Goal: Transaction & Acquisition: Purchase product/service

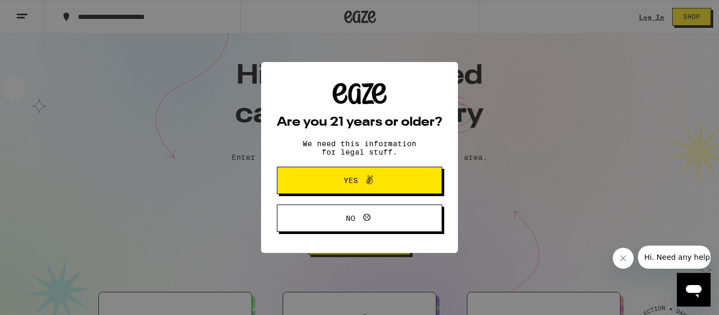
click at [330, 181] on span "Yes" at bounding box center [360, 181] width 80 height 14
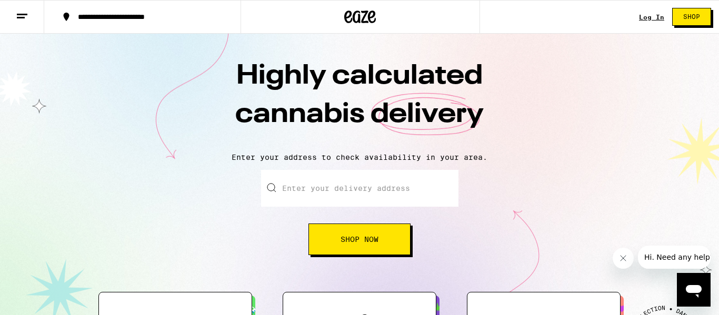
click at [332, 192] on input "Enter your delivery address" at bounding box center [359, 188] width 197 height 37
type input "[STREET_ADDRESS]"
type input "A"
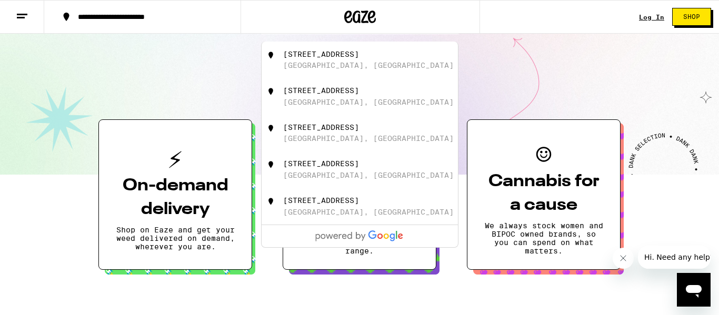
scroll to position [178, 0]
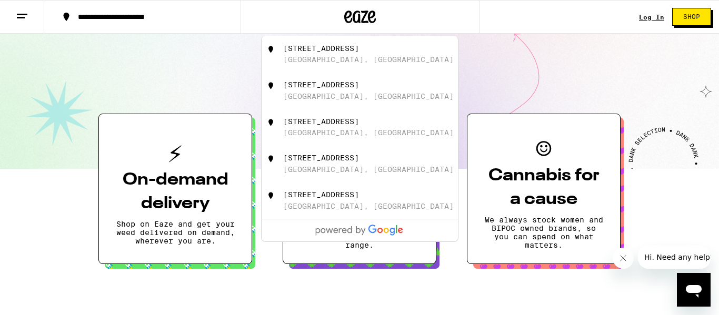
type input "[STREET_ADDRESS]"
click at [591, 85] on div "Highly calculated cannabis delivery Enter your address to check availability in…" at bounding box center [359, 12] width 719 height 314
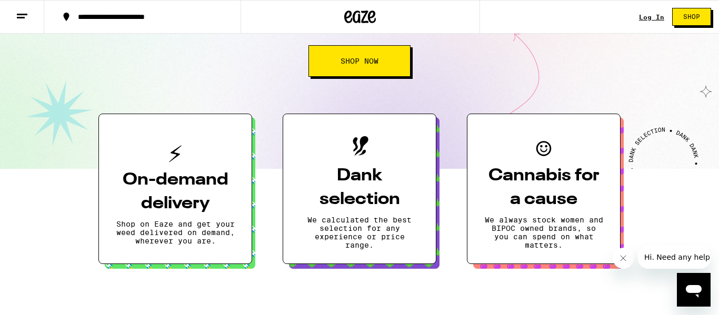
click at [365, 62] on span "Shop Now" at bounding box center [360, 60] width 38 height 7
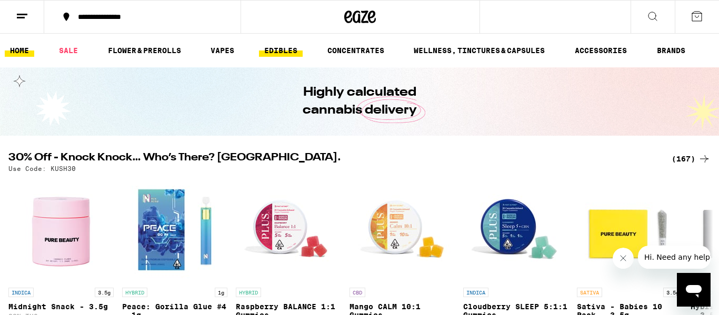
click at [277, 51] on link "EDIBLES" at bounding box center [281, 50] width 44 height 13
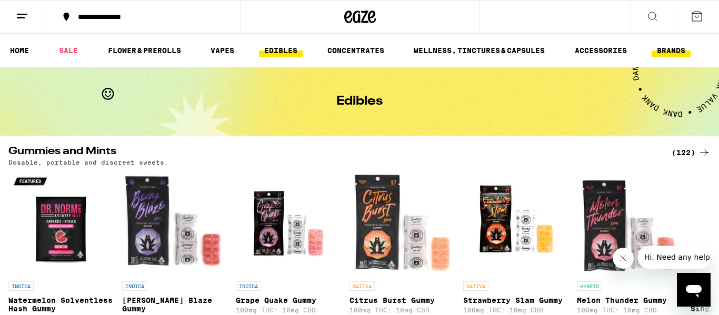
click at [664, 53] on link "BRANDS" at bounding box center [671, 50] width 39 height 13
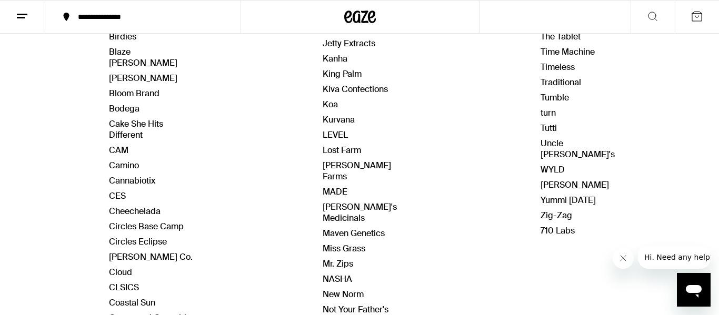
scroll to position [274, 0]
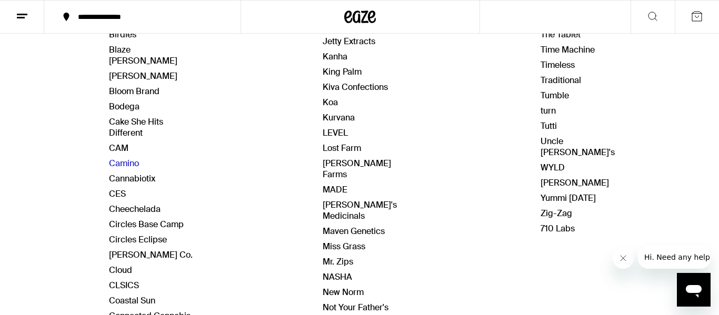
click at [124, 158] on link "Camino" at bounding box center [124, 163] width 30 height 11
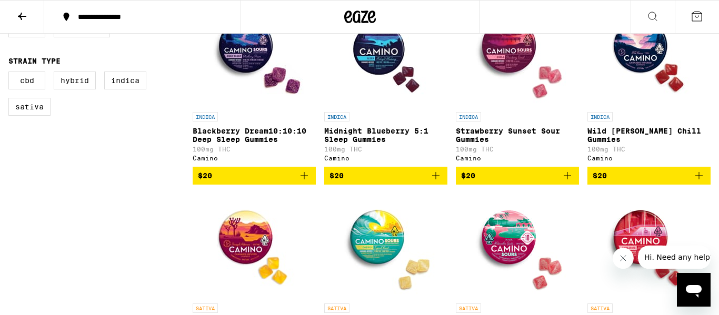
scroll to position [337, 0]
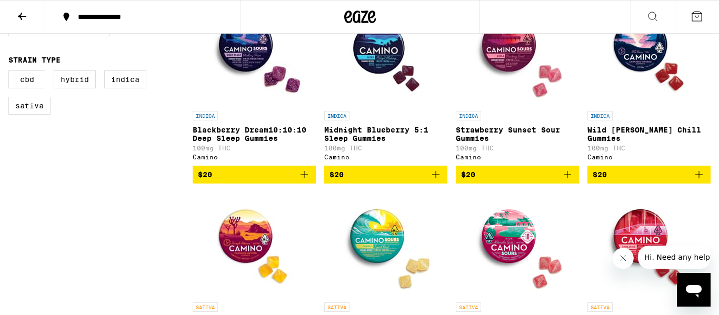
click at [247, 141] on p "Blackberry Dream10:10:10 Deep Sleep Gummies" at bounding box center [254, 134] width 123 height 17
click at [384, 136] on p "Midnight Blueberry 5:1 Sleep Gummies" at bounding box center [385, 134] width 123 height 17
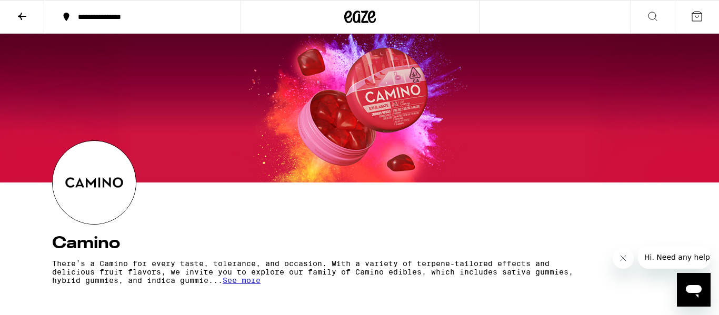
click at [20, 17] on icon at bounding box center [22, 16] width 8 height 7
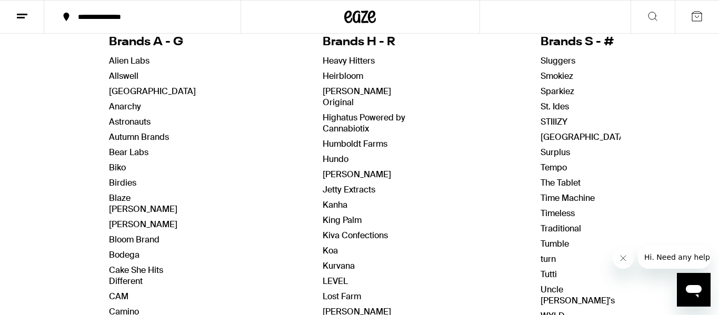
scroll to position [126, 0]
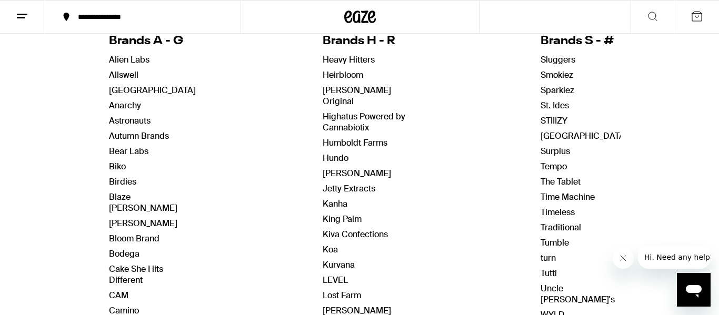
click at [548, 123] on link "STIIIZY" at bounding box center [554, 120] width 27 height 11
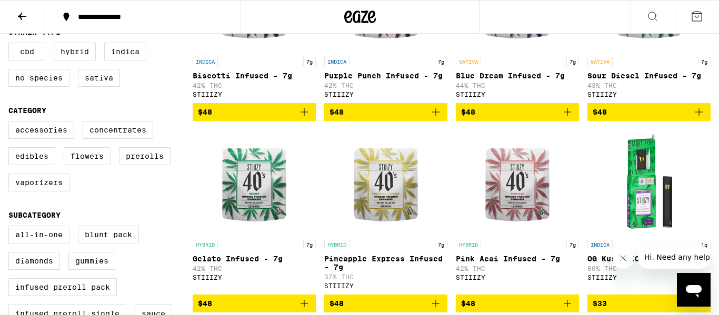
scroll to position [463, 0]
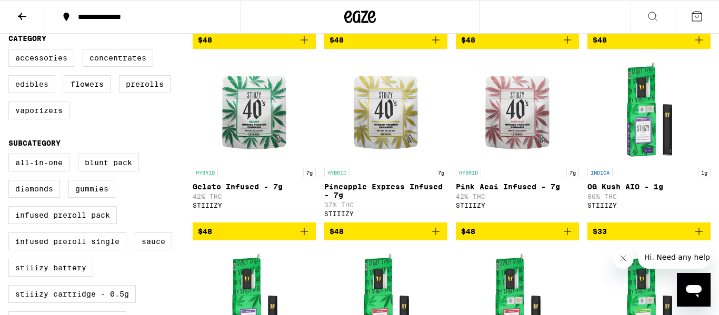
click at [38, 93] on label "Edibles" at bounding box center [31, 84] width 47 height 18
click at [11, 51] on input "Edibles" at bounding box center [11, 51] width 1 height 1
checkbox input "true"
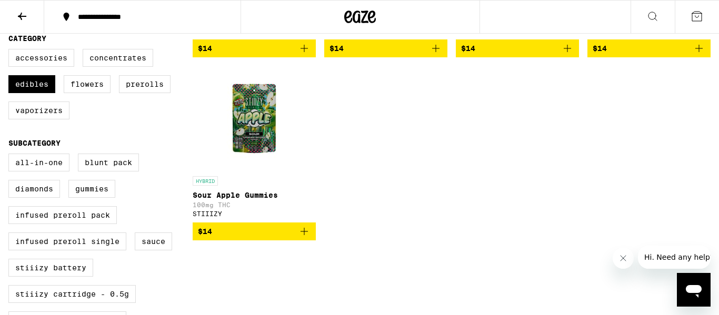
click at [427, 202] on div "INDICA Crimson [PERSON_NAME] 2:1 THC:CBN Gummies 100mg THC STIIIZY $14 INDICA S…" at bounding box center [452, 57] width 518 height 366
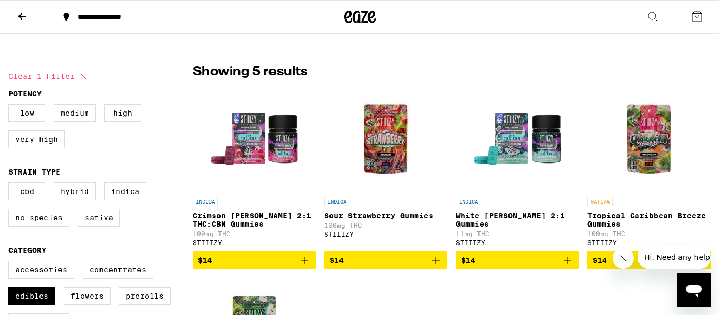
scroll to position [253, 0]
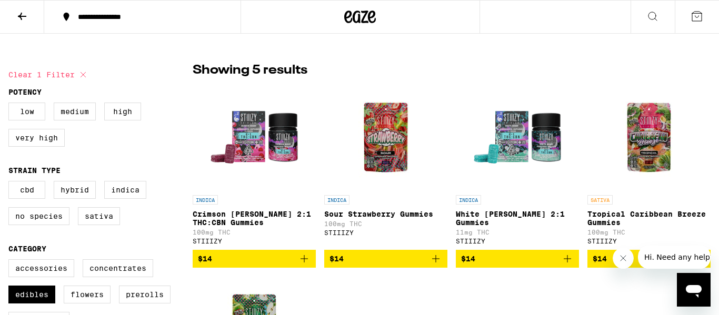
click at [246, 217] on p "Crimson [PERSON_NAME] 2:1 THC:CBN Gummies" at bounding box center [254, 218] width 123 height 17
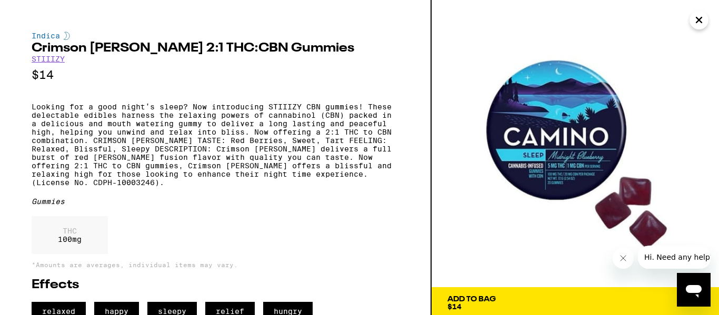
scroll to position [17, 0]
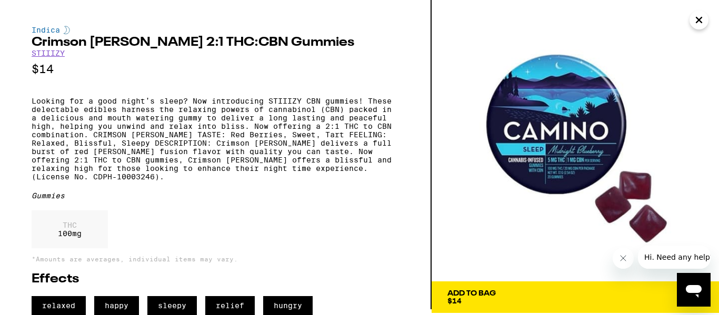
click at [524, 290] on span "Add To Bag $14" at bounding box center [575, 297] width 256 height 15
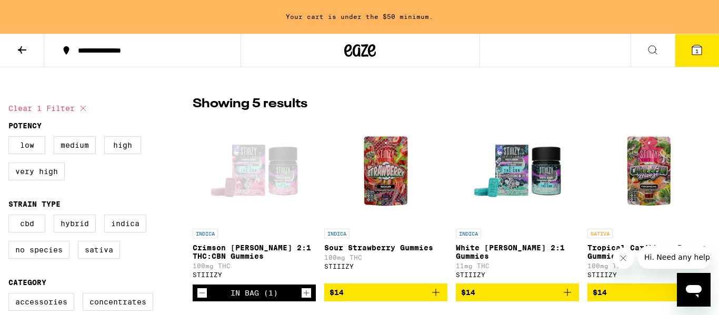
scroll to position [286, 0]
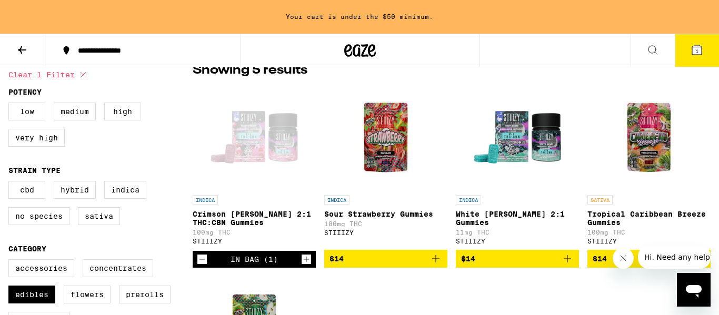
click at [524, 284] on div "INDICA Crimson [PERSON_NAME] 2:1 THC:CBN Gummies 100mg THC STIIIZY In Bag (1) I…" at bounding box center [452, 268] width 518 height 366
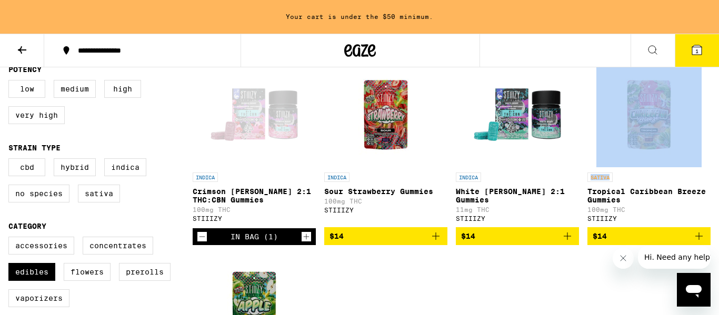
scroll to position [307, 0]
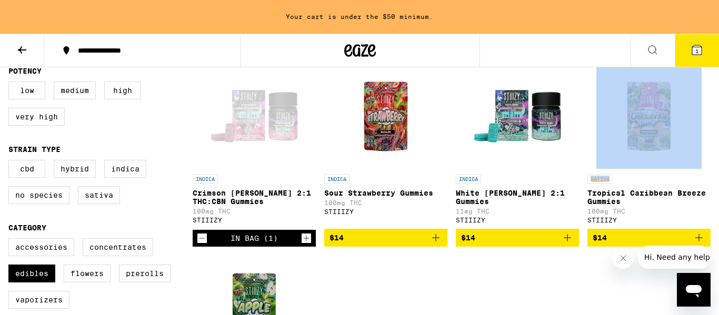
click at [253, 243] on div "In Bag (1)" at bounding box center [254, 238] width 47 height 8
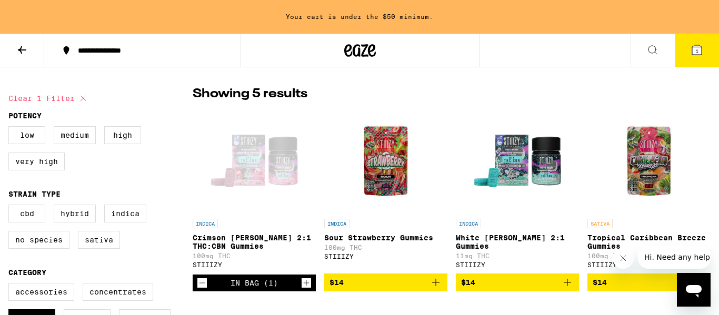
scroll to position [265, 0]
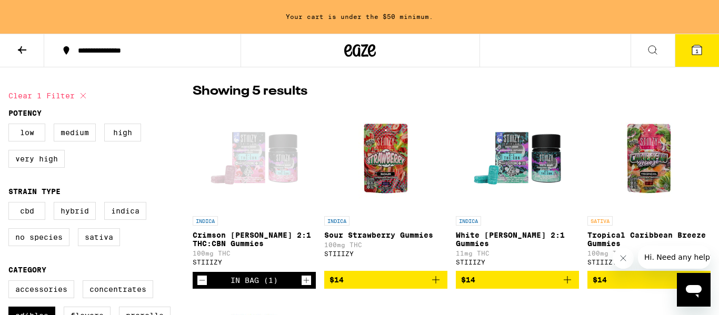
click at [694, 53] on icon at bounding box center [696, 49] width 9 height 9
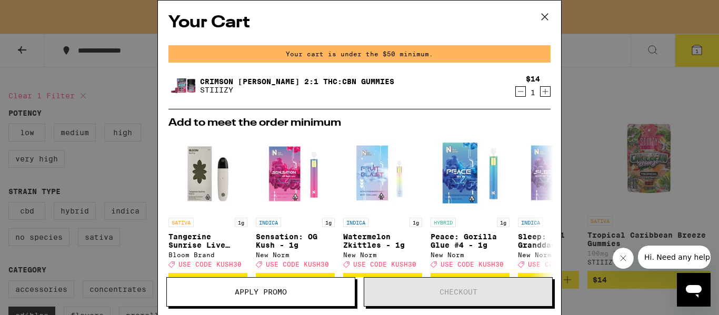
click at [519, 94] on icon "Decrement" at bounding box center [520, 91] width 9 height 13
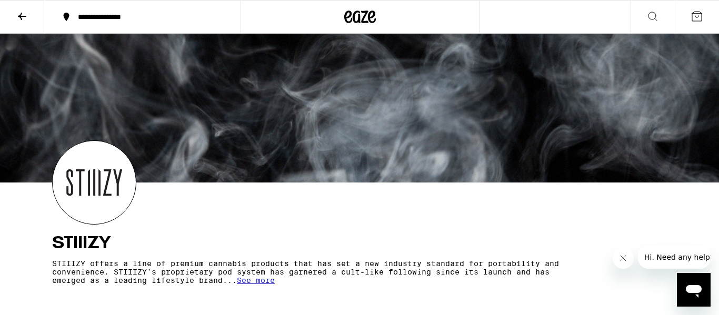
click at [653, 18] on icon at bounding box center [652, 16] width 13 height 13
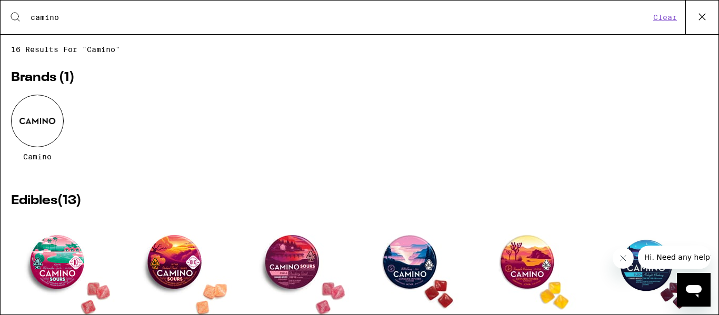
type input "camino"
click at [591, 75] on h2 "Brands ( 1 )" at bounding box center [359, 78] width 697 height 13
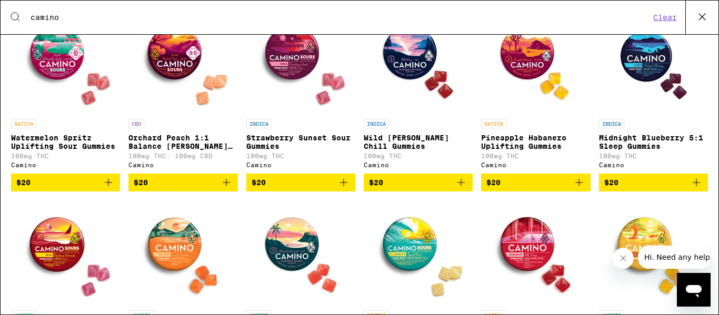
scroll to position [211, 0]
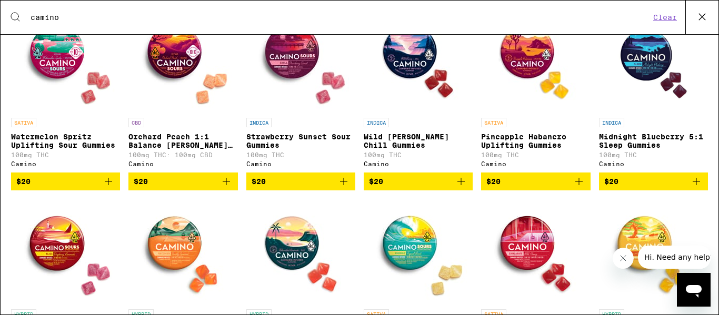
click at [637, 148] on p "Midnight Blueberry 5:1 Sleep Gummies" at bounding box center [653, 141] width 109 height 17
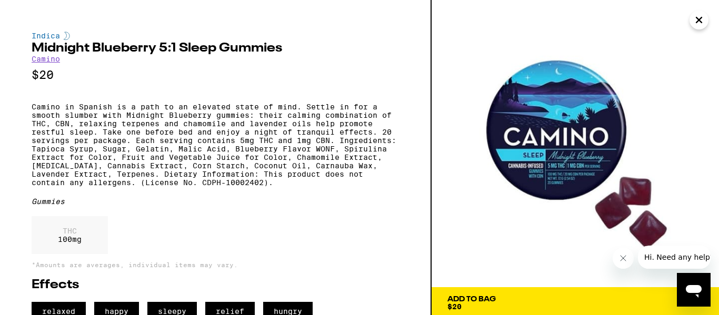
click at [526, 301] on span "Add To Bag $20" at bounding box center [575, 303] width 256 height 15
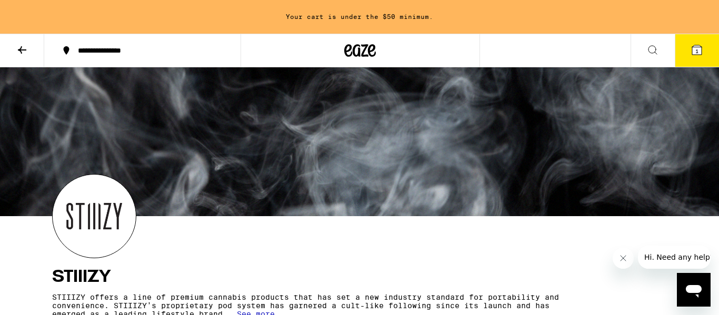
click at [694, 54] on icon at bounding box center [696, 49] width 9 height 9
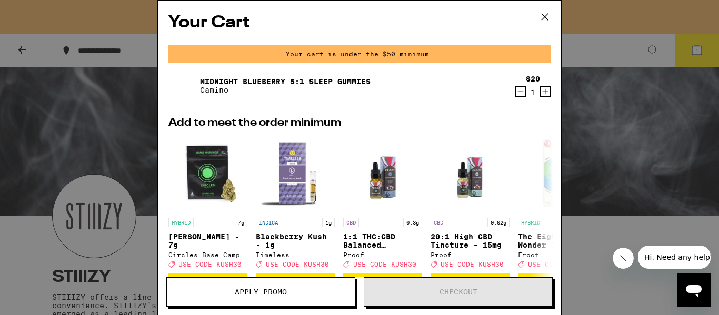
click at [586, 140] on div "Your Cart Your cart is under the $50 minimum. Midnight Blueberry 5:1 Sleep Gumm…" at bounding box center [359, 157] width 719 height 315
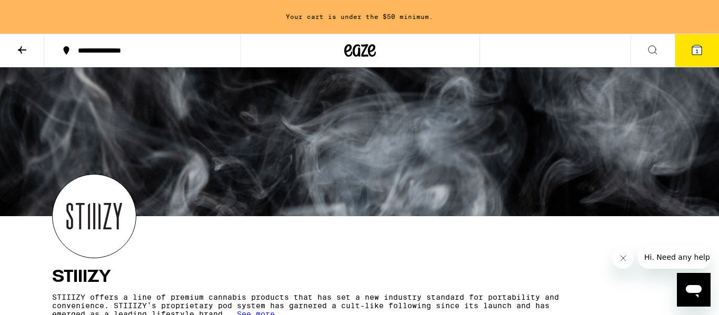
click at [697, 52] on span "1" at bounding box center [696, 51] width 3 height 6
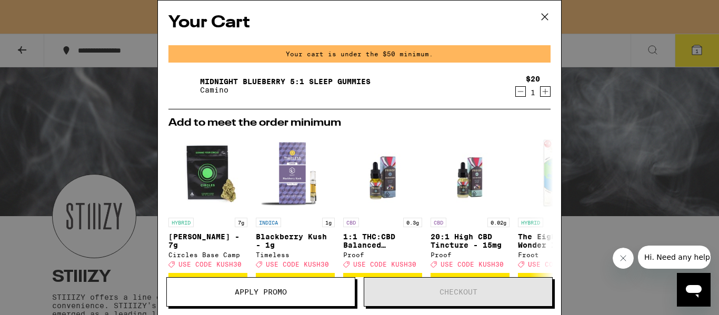
click at [545, 93] on icon "Increment" at bounding box center [545, 91] width 9 height 13
click at [309, 297] on button "Apply Promo" at bounding box center [260, 291] width 189 height 29
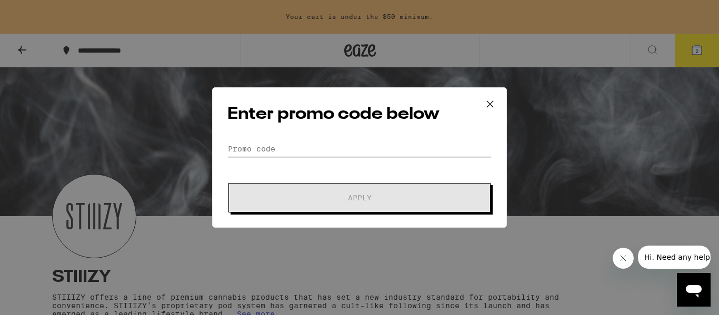
click at [307, 144] on input "Promo Code" at bounding box center [359, 149] width 264 height 16
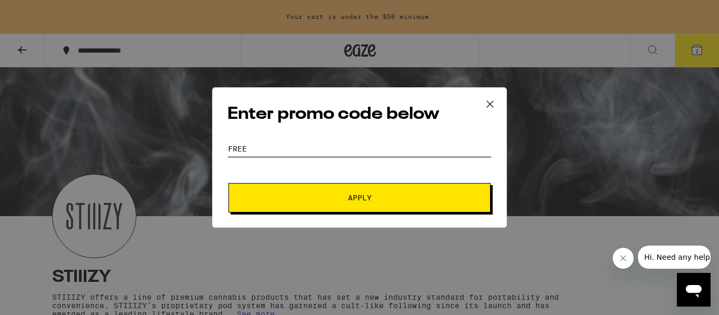
type input "free"
click at [338, 201] on span "Apply" at bounding box center [360, 197] width 190 height 7
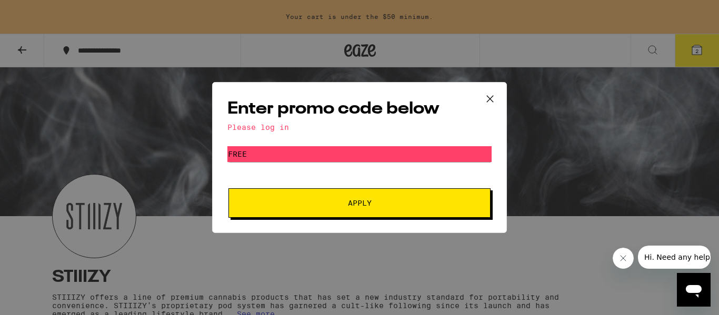
click at [23, 51] on div "Enter promo code below Please log in Promo Code free Apply" at bounding box center [359, 157] width 719 height 315
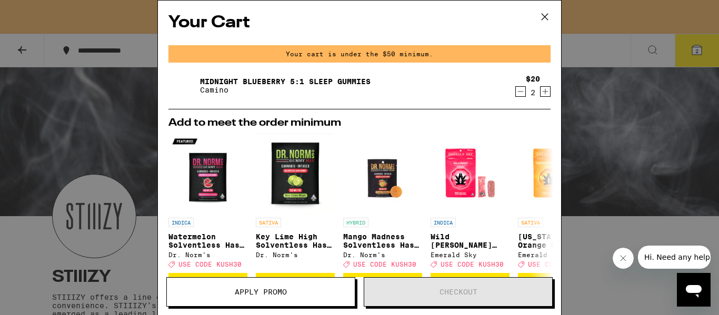
click at [23, 51] on div "Your Cart Your cart is under the $50 minimum. Midnight Blueberry 5:1 Sleep Gumm…" at bounding box center [359, 157] width 719 height 315
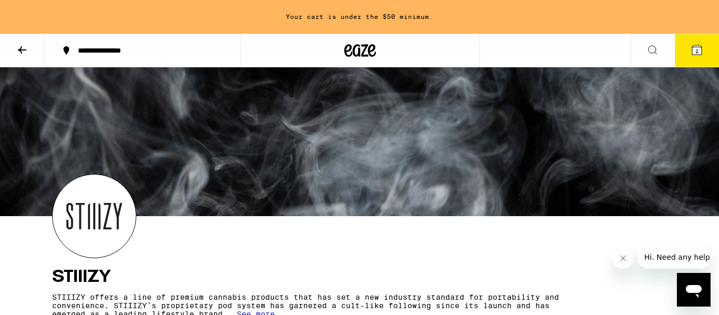
click at [23, 51] on icon at bounding box center [22, 50] width 13 height 13
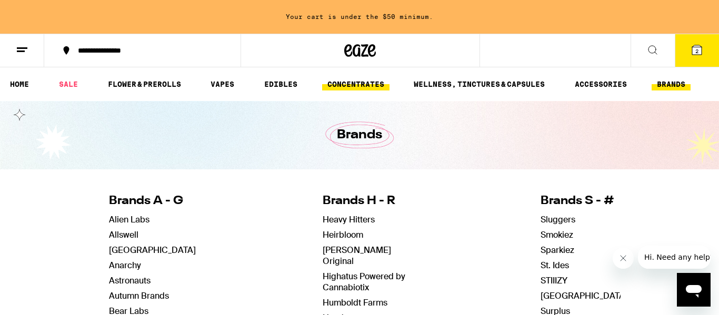
click at [332, 86] on link "CONCENTRATES" at bounding box center [355, 84] width 67 height 13
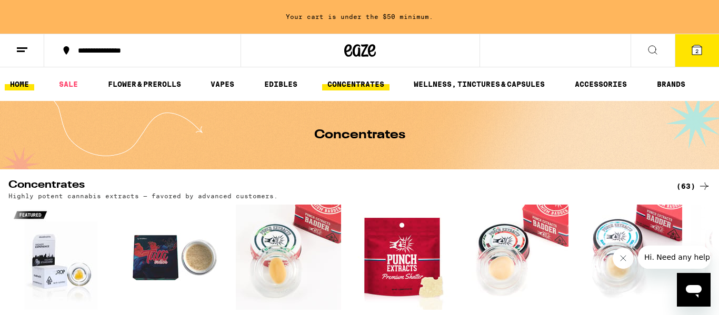
click at [20, 88] on link "HOME" at bounding box center [19, 84] width 29 height 13
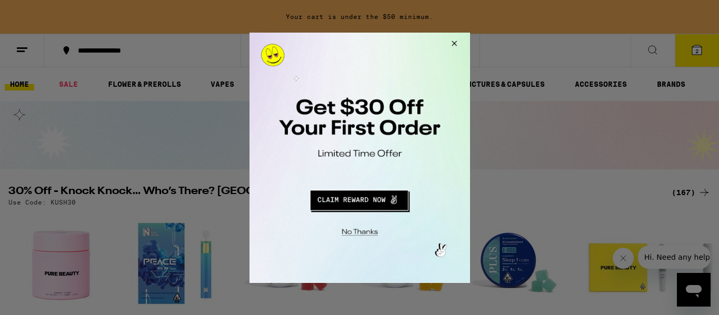
click at [344, 201] on button "Redirect to URL" at bounding box center [358, 198] width 183 height 25
